Goal: Task Accomplishment & Management: Manage account settings

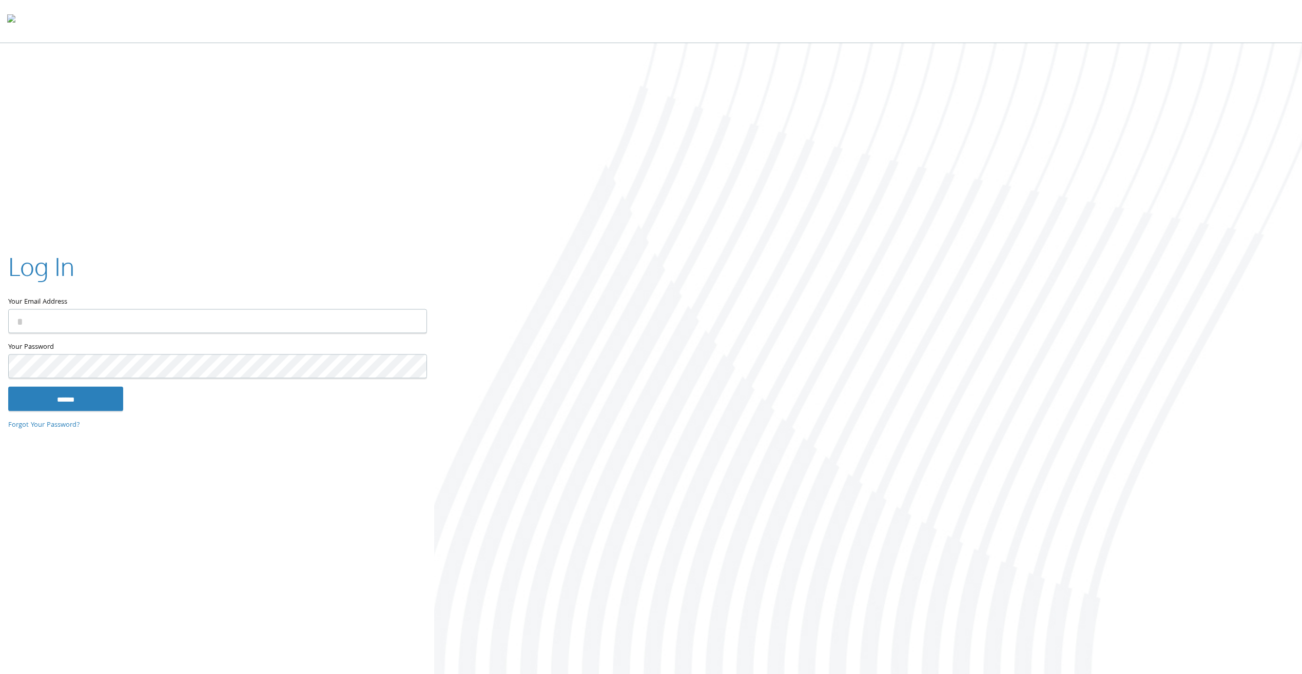
type input "**********"
click at [63, 398] on input "******" at bounding box center [65, 399] width 115 height 25
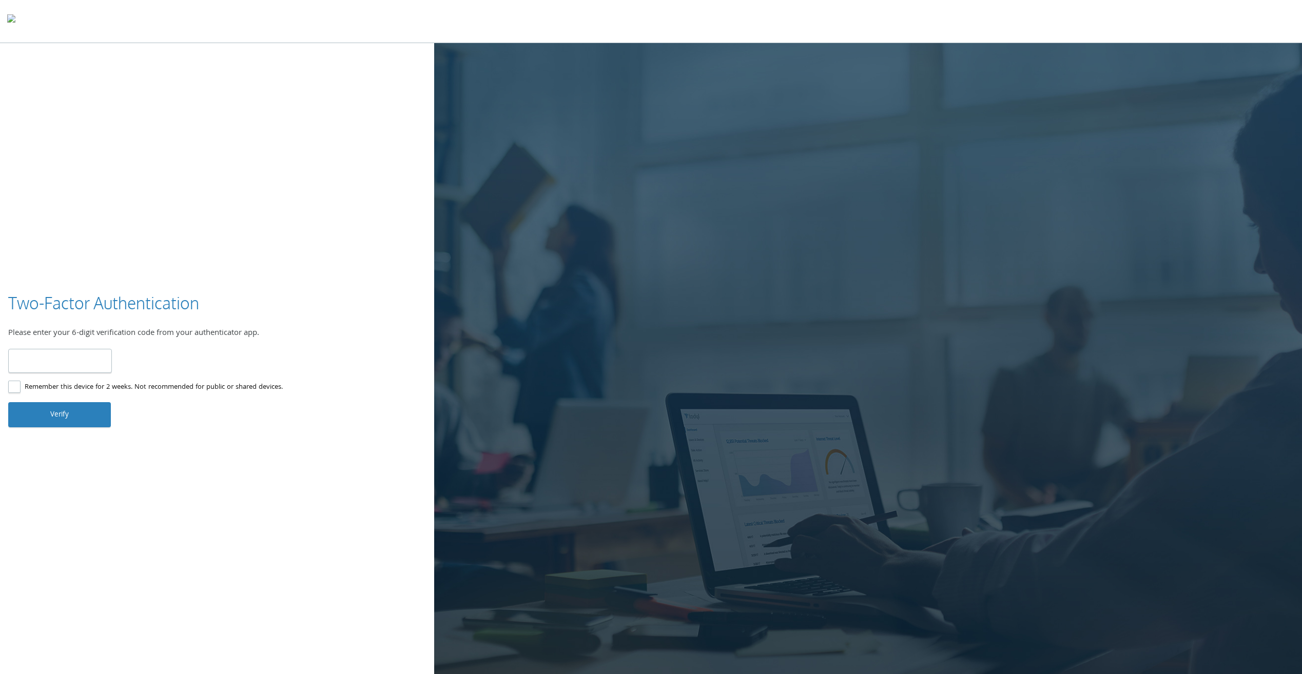
click at [46, 366] on input "number" at bounding box center [60, 361] width 104 height 24
type input "******"
